Goal: Information Seeking & Learning: Learn about a topic

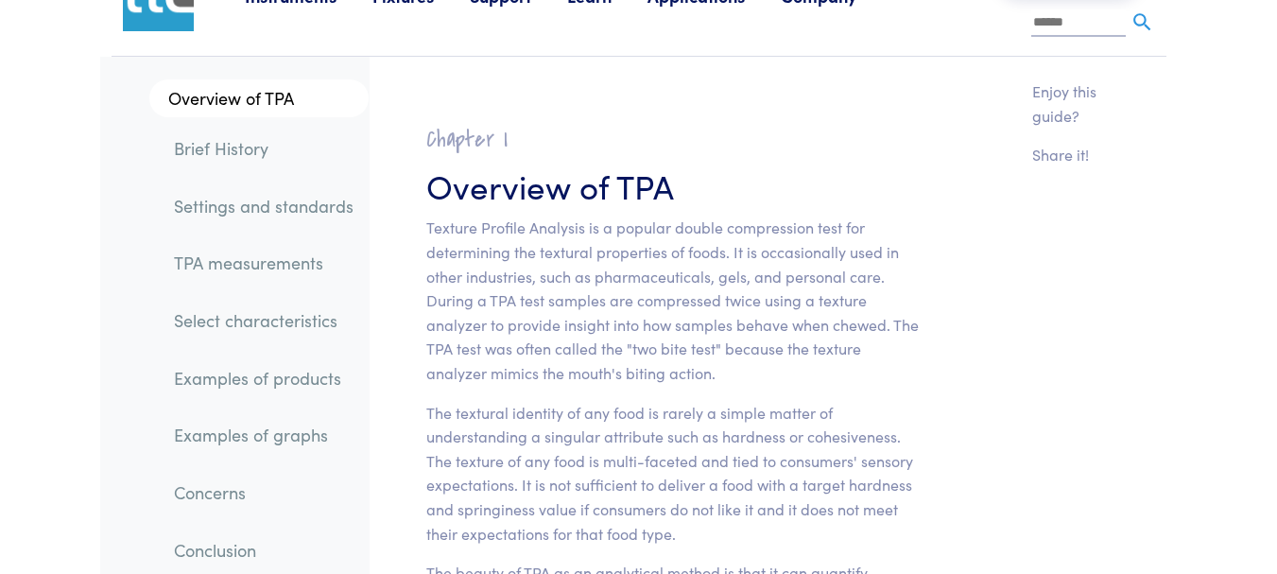
scroll to position [75, 0]
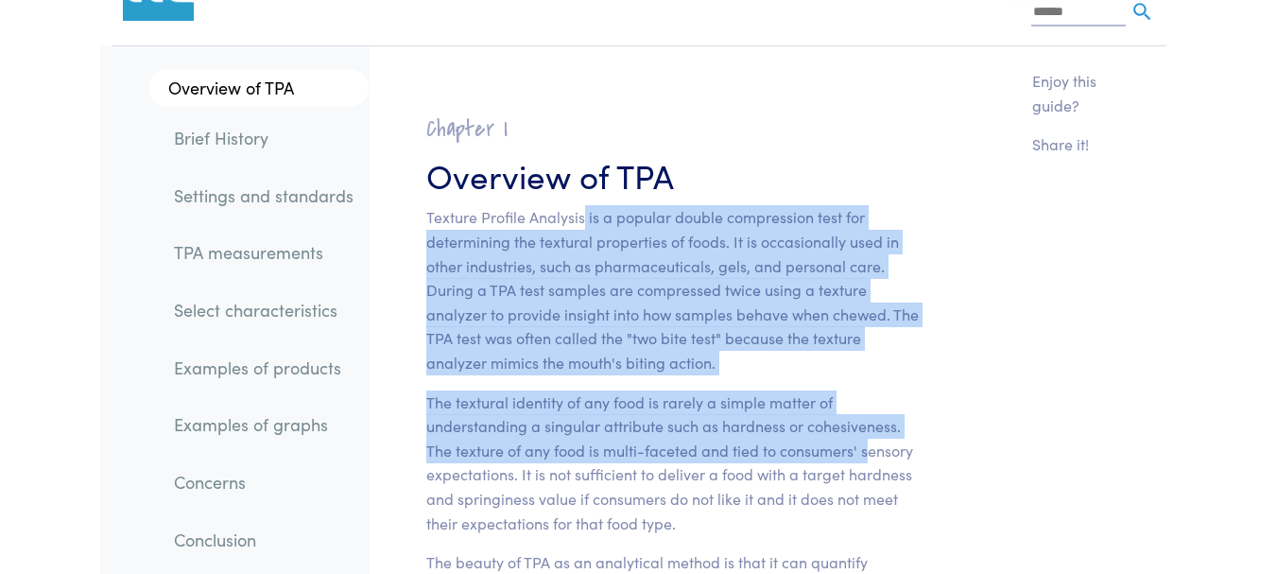
drag, startPoint x: 583, startPoint y: 199, endPoint x: 860, endPoint y: 444, distance: 370.4
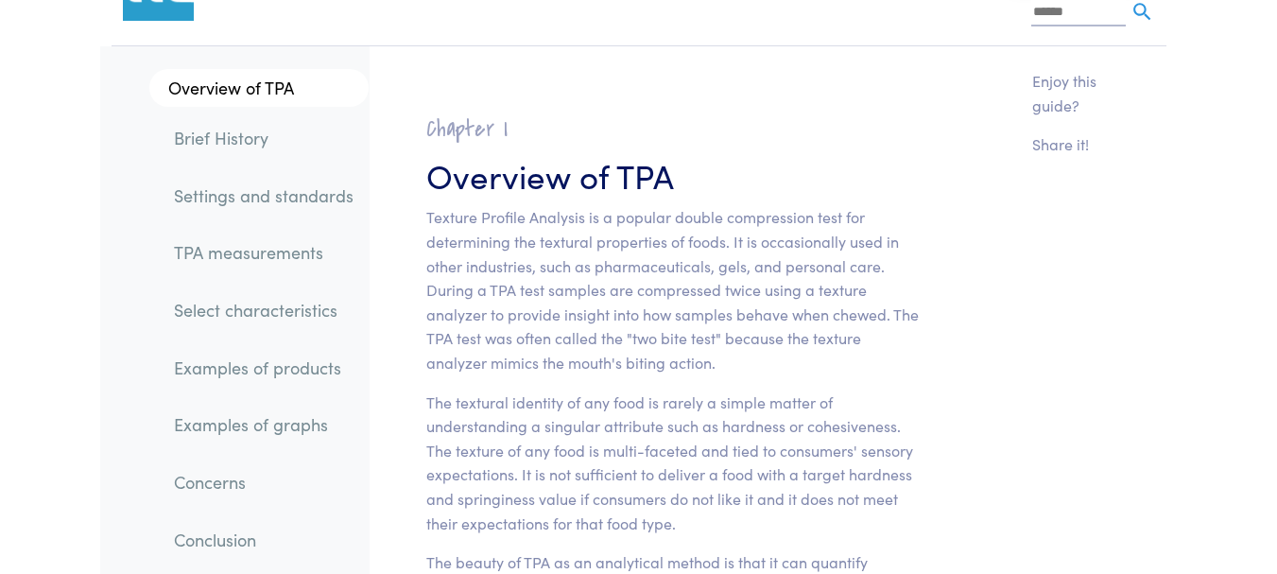
drag, startPoint x: 690, startPoint y: 242, endPoint x: 433, endPoint y: 90, distance: 298.9
click at [687, 241] on p "Texture Profile Analysis is a popular double compression test for determining t…" at bounding box center [672, 289] width 493 height 169
drag, startPoint x: 456, startPoint y: 130, endPoint x: 530, endPoint y: 154, distance: 78.6
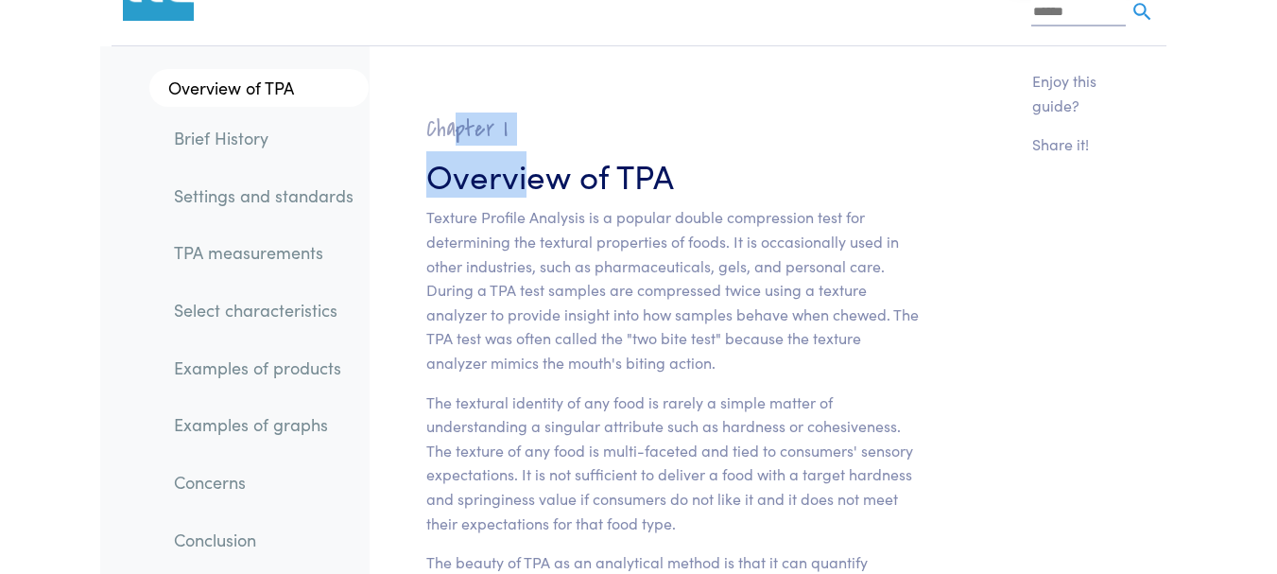
click at [530, 154] on h3 "Overview of TPA" at bounding box center [672, 174] width 493 height 46
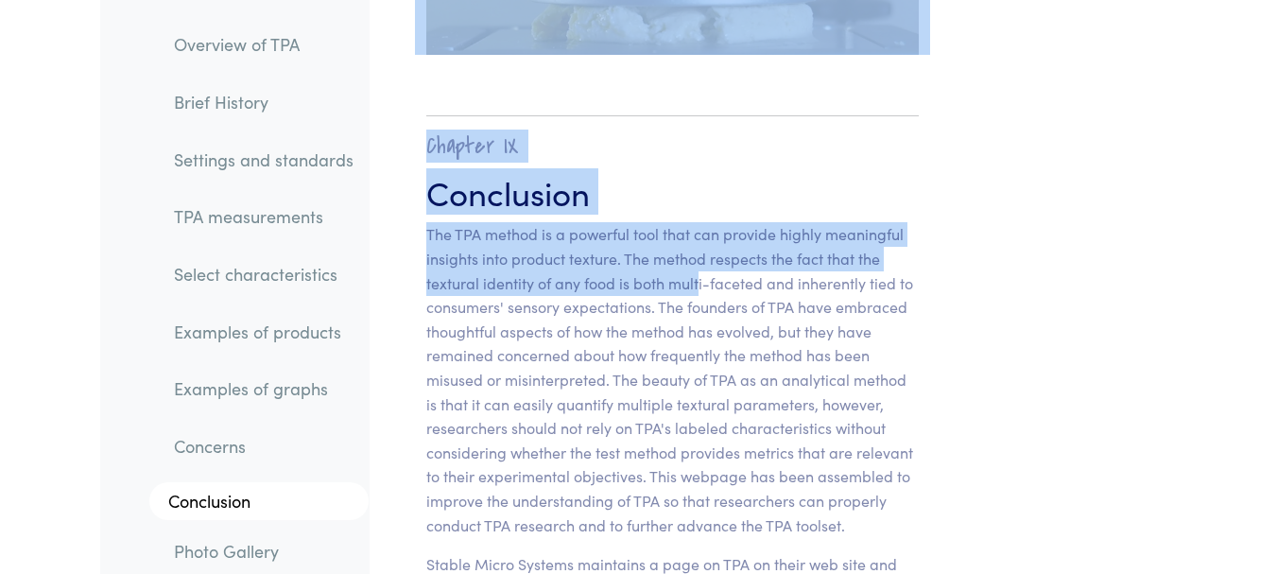
scroll to position [32574, 0]
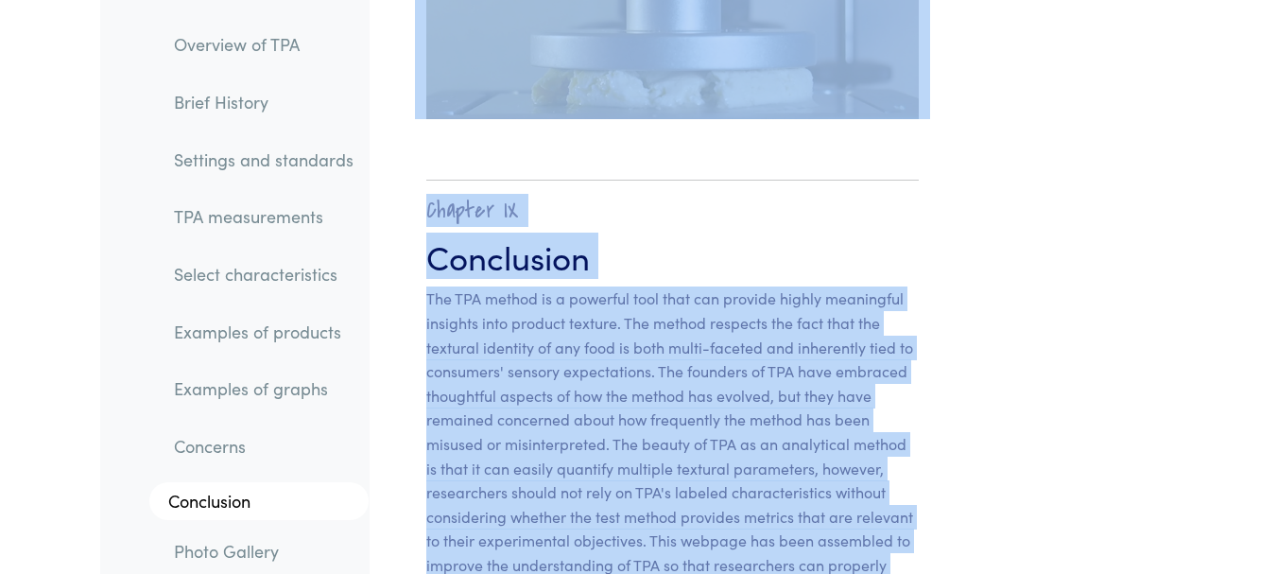
drag, startPoint x: 434, startPoint y: 173, endPoint x: 868, endPoint y: 397, distance: 488.4
copy div "Overview of TPA Texture Profile Analysis is a popular double compression test f…"
click at [1114, 304] on div "Chapter IX Conclusion The TPA method is a powerful tool that can provide highly…" at bounding box center [774, 573] width 808 height 863
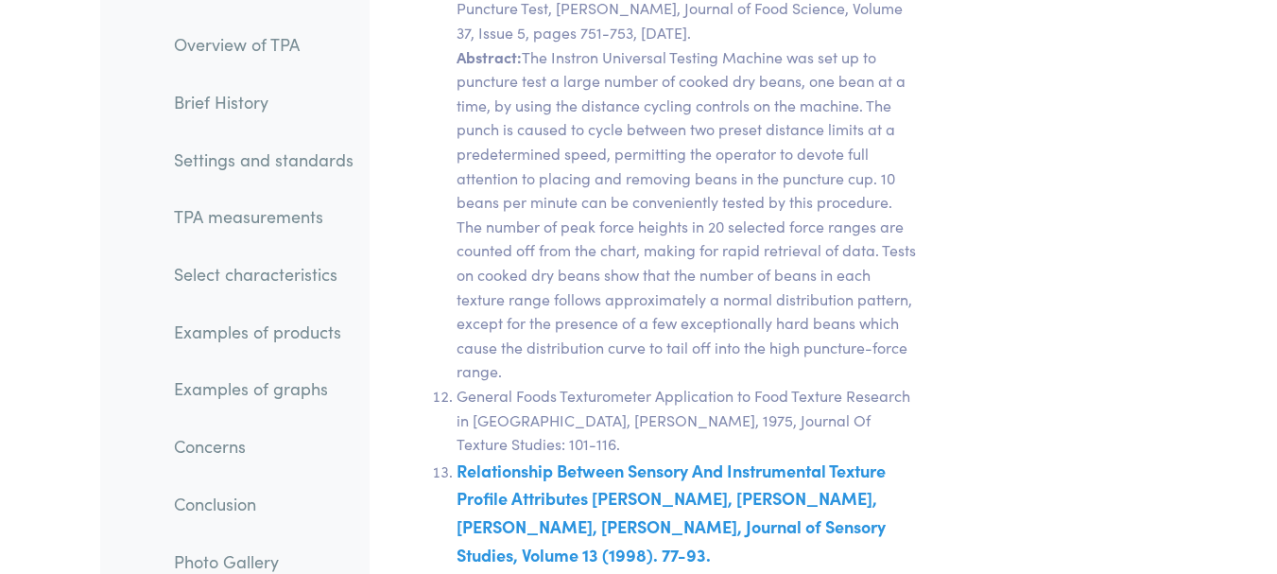
scroll to position [37816, 0]
